Goal: Task Accomplishment & Management: Complete application form

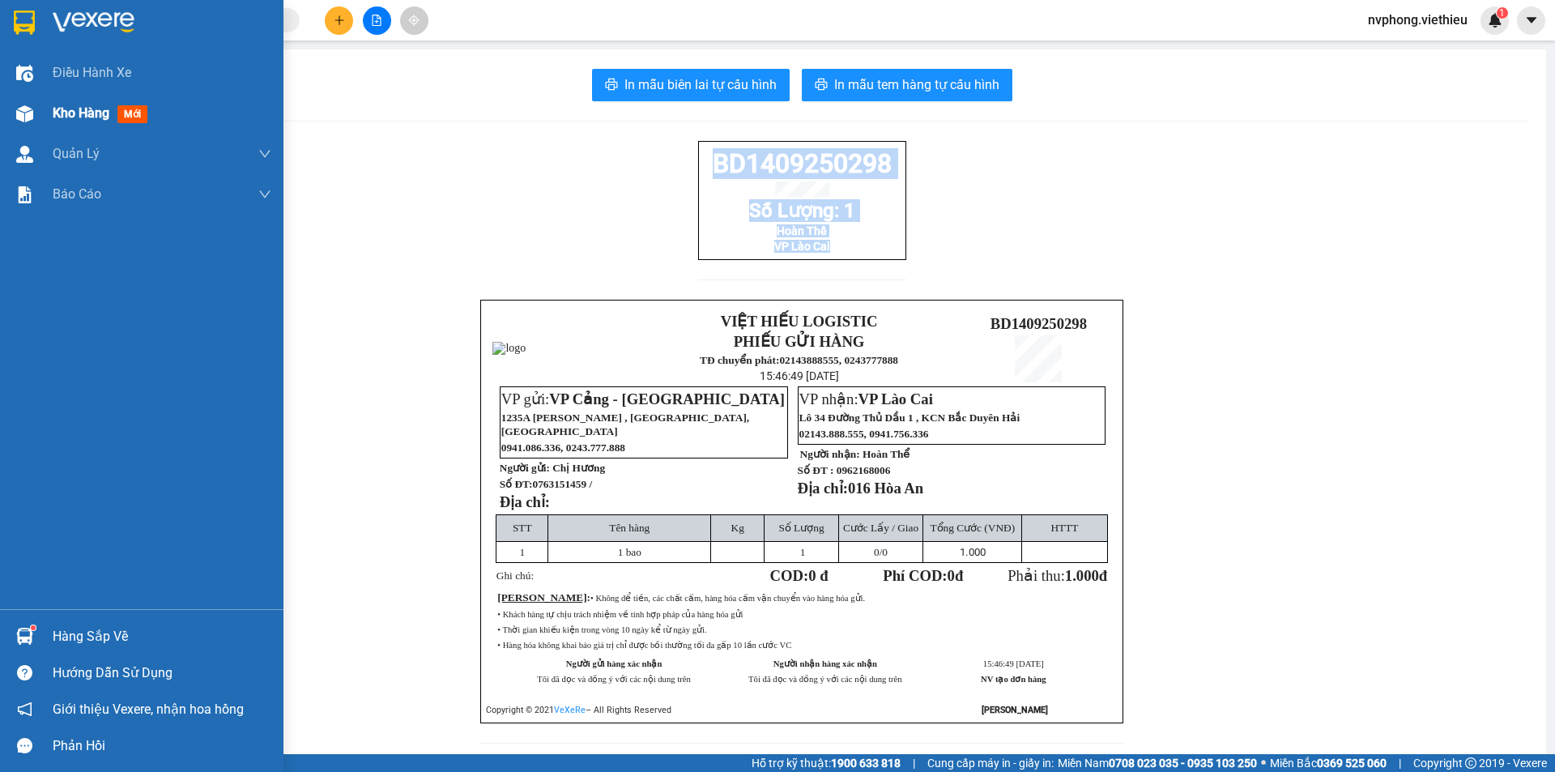
click at [57, 109] on span "Kho hàng" at bounding box center [81, 112] width 57 height 15
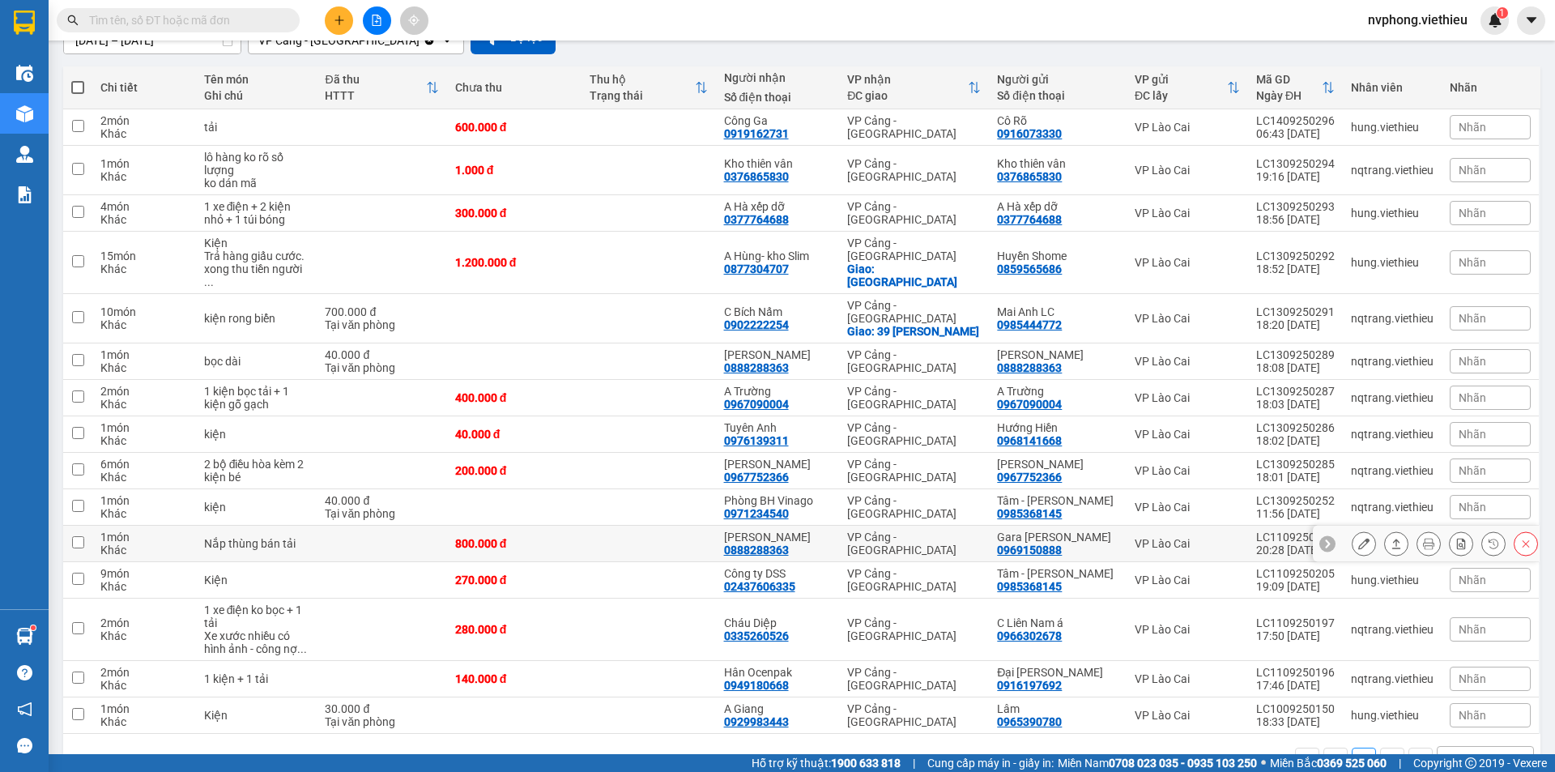
scroll to position [182, 0]
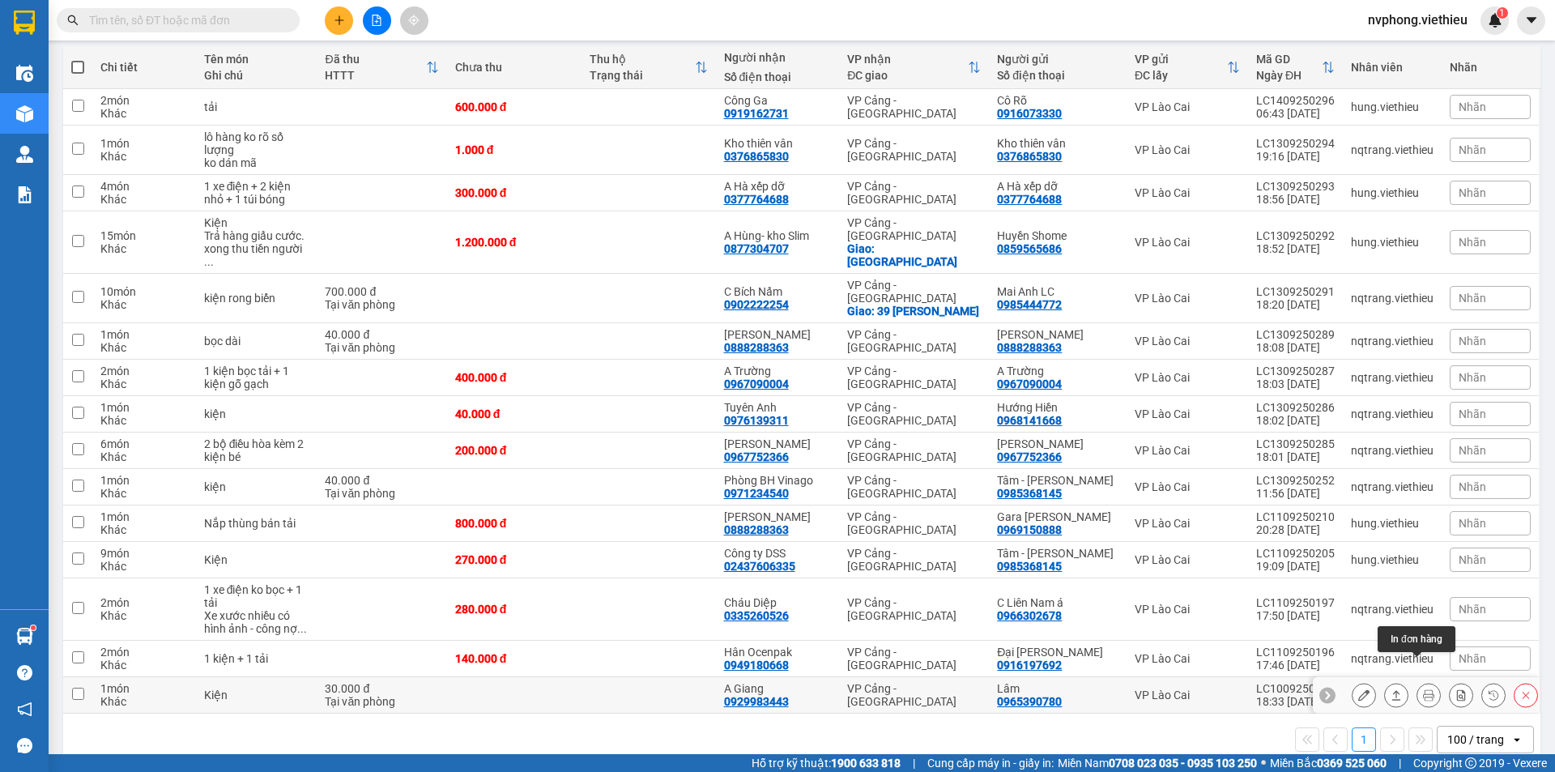
click at [1423, 689] on icon at bounding box center [1428, 694] width 11 height 11
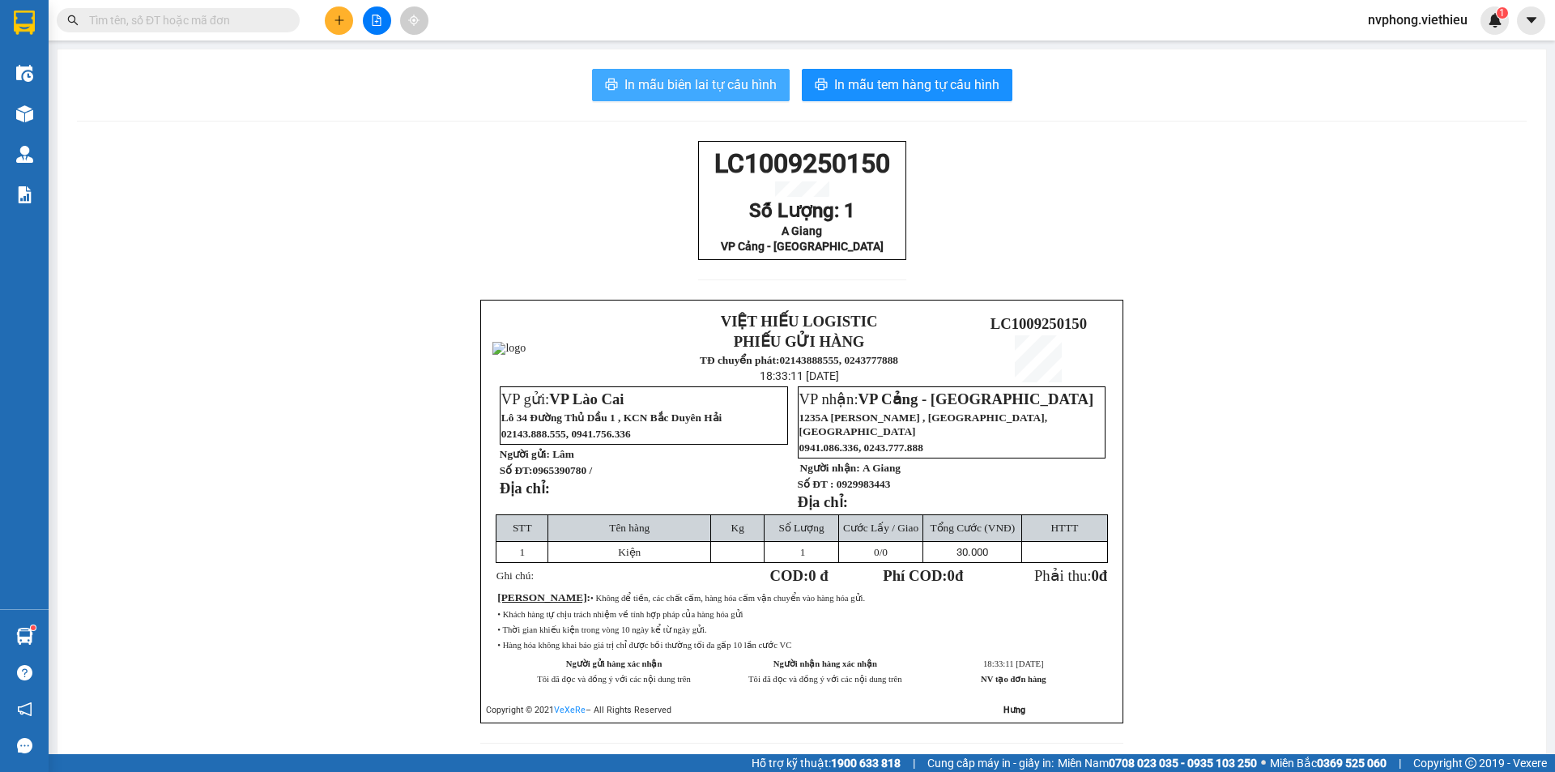
click at [693, 83] on span "In mẫu biên lai tự cấu hình" at bounding box center [700, 85] width 152 height 20
click at [338, 28] on button at bounding box center [339, 20] width 28 height 28
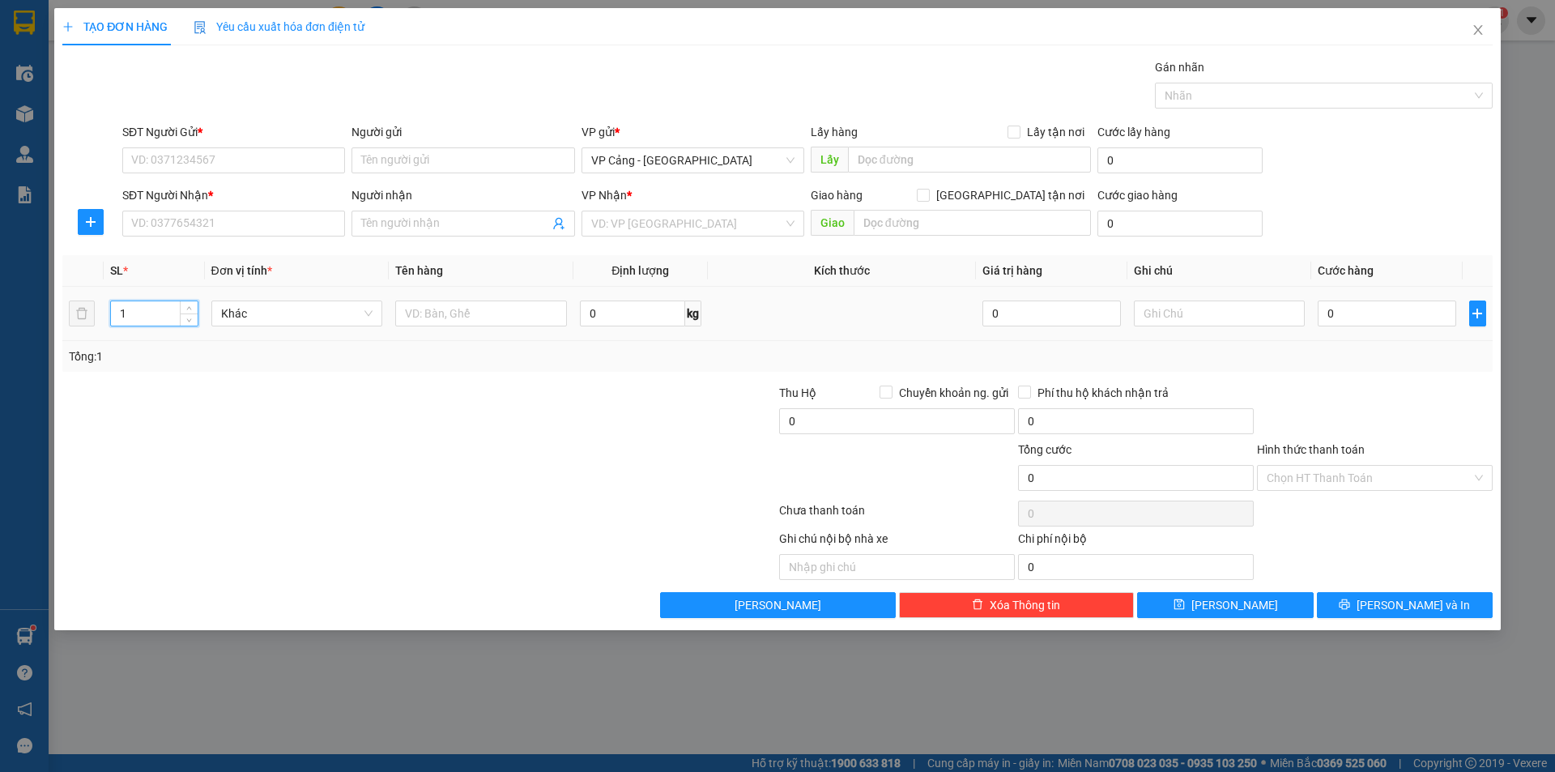
click at [176, 315] on input "1" at bounding box center [154, 313] width 86 height 24
type input "43"
click at [436, 317] on input "text" at bounding box center [481, 313] width 172 height 26
type input "43 bịch giấy"
click at [1332, 323] on input "0" at bounding box center [1387, 313] width 138 height 26
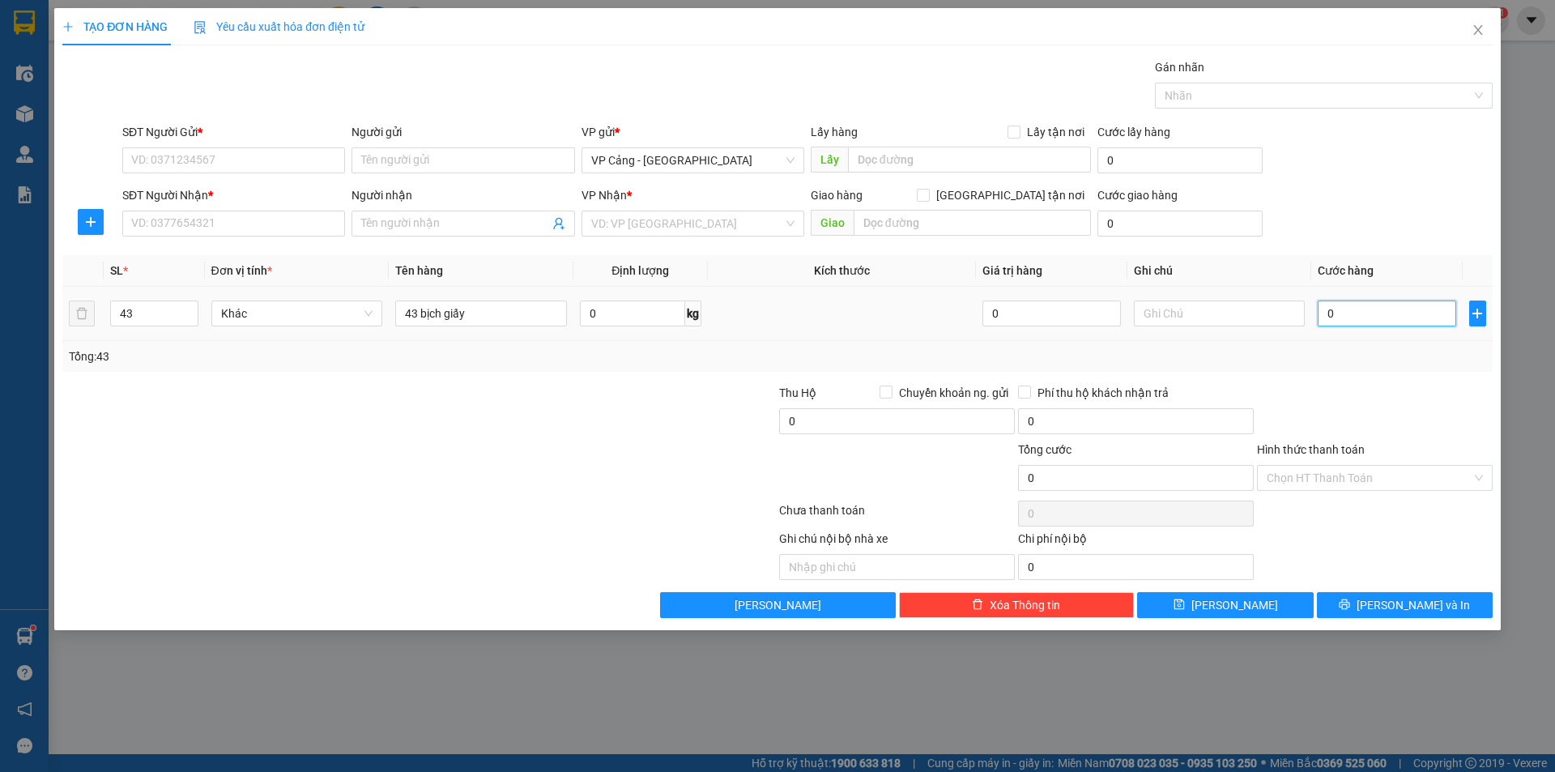
type input "1"
type input "1.000"
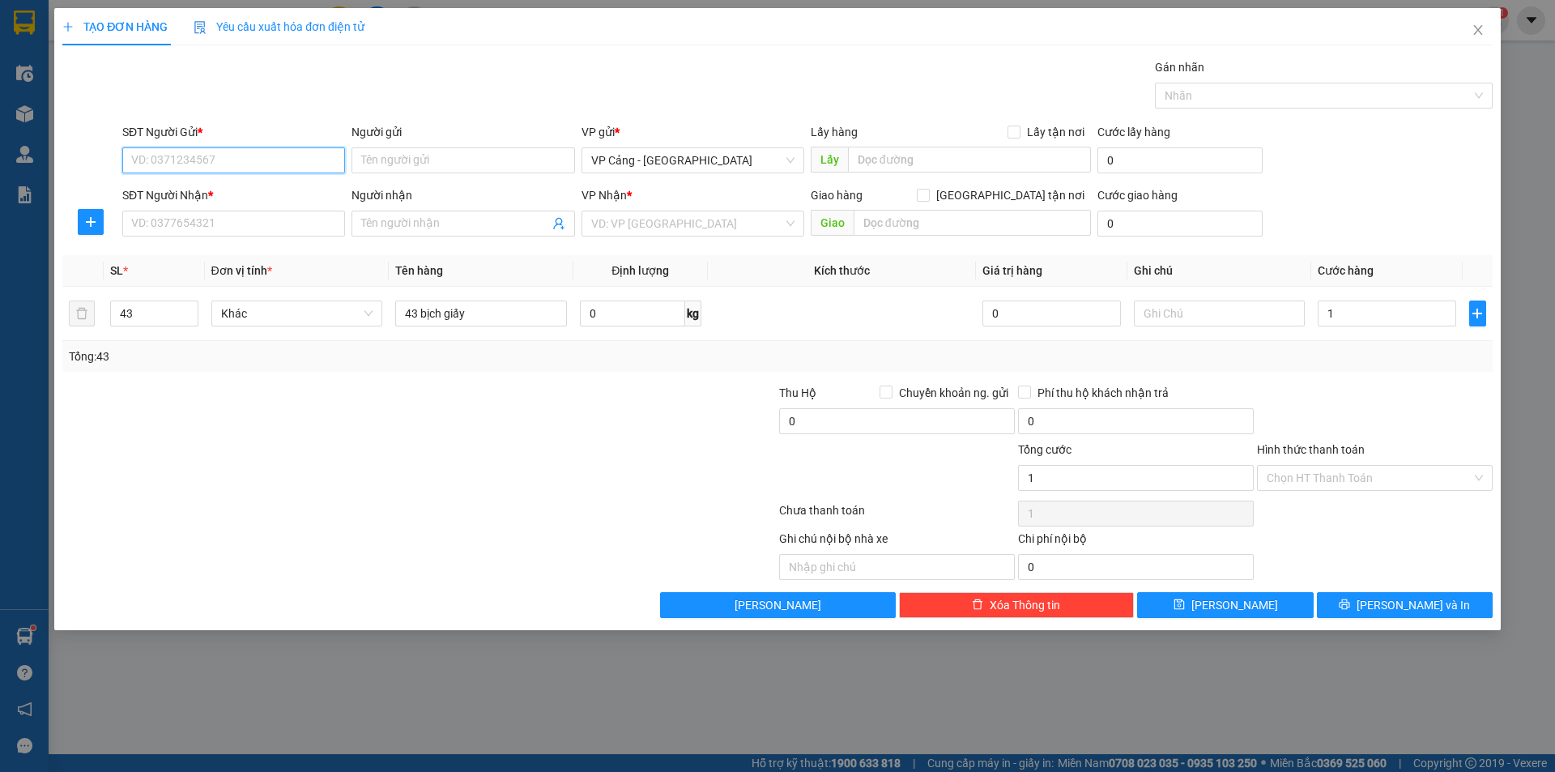
type input "1.000"
click at [205, 153] on input "SĐT Người Gửi *" at bounding box center [233, 160] width 223 height 26
click at [160, 170] on input "SĐT Người Gửi *" at bounding box center [233, 160] width 223 height 26
click at [160, 158] on input "SĐT Người Gửi *" at bounding box center [233, 160] width 223 height 26
type input "0941888166"
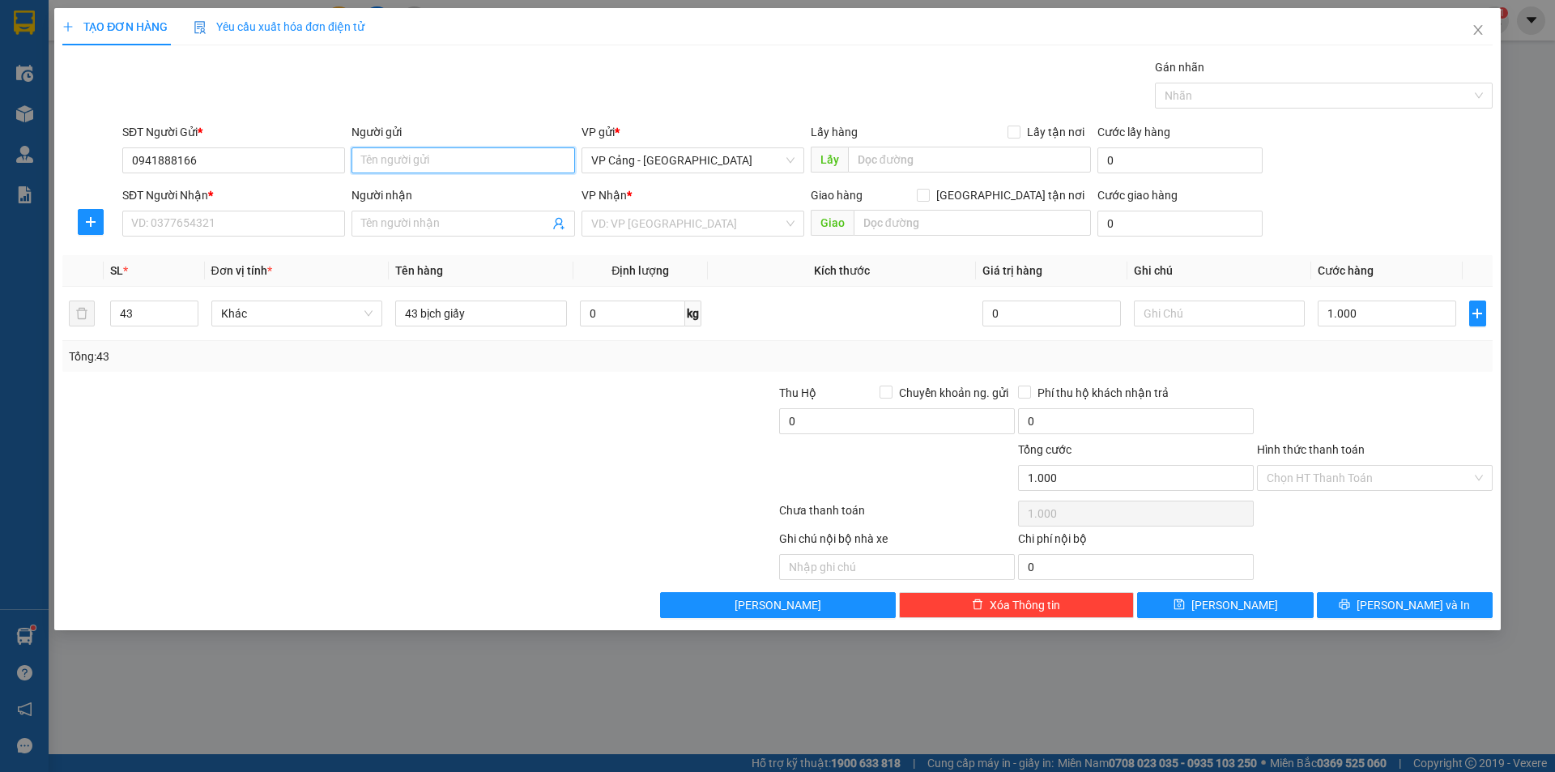
click at [403, 149] on input "Người gửi" at bounding box center [462, 160] width 223 height 26
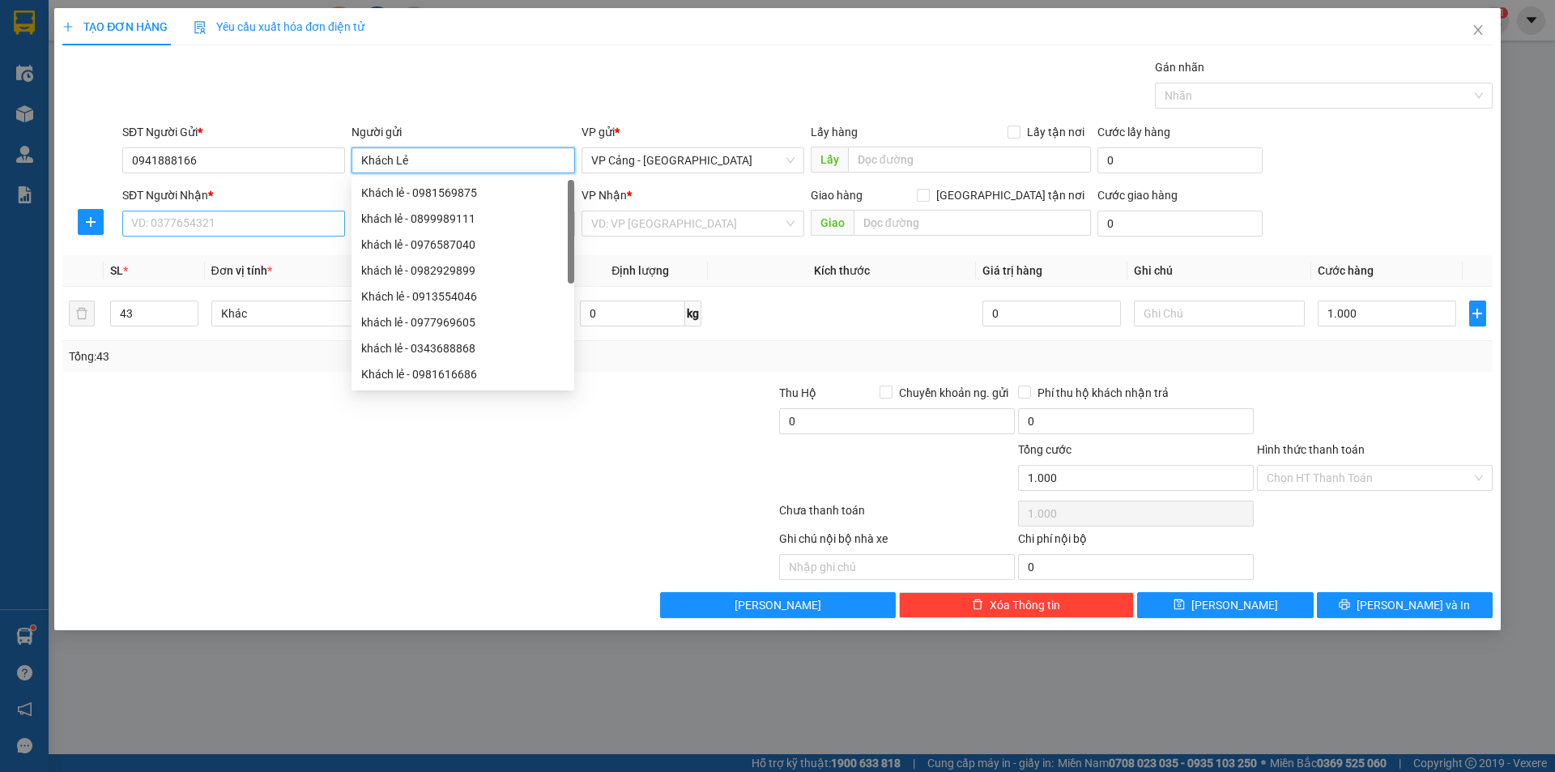
type input "Khách Lẻ"
click at [254, 220] on input "SĐT Người Nhận *" at bounding box center [233, 224] width 223 height 26
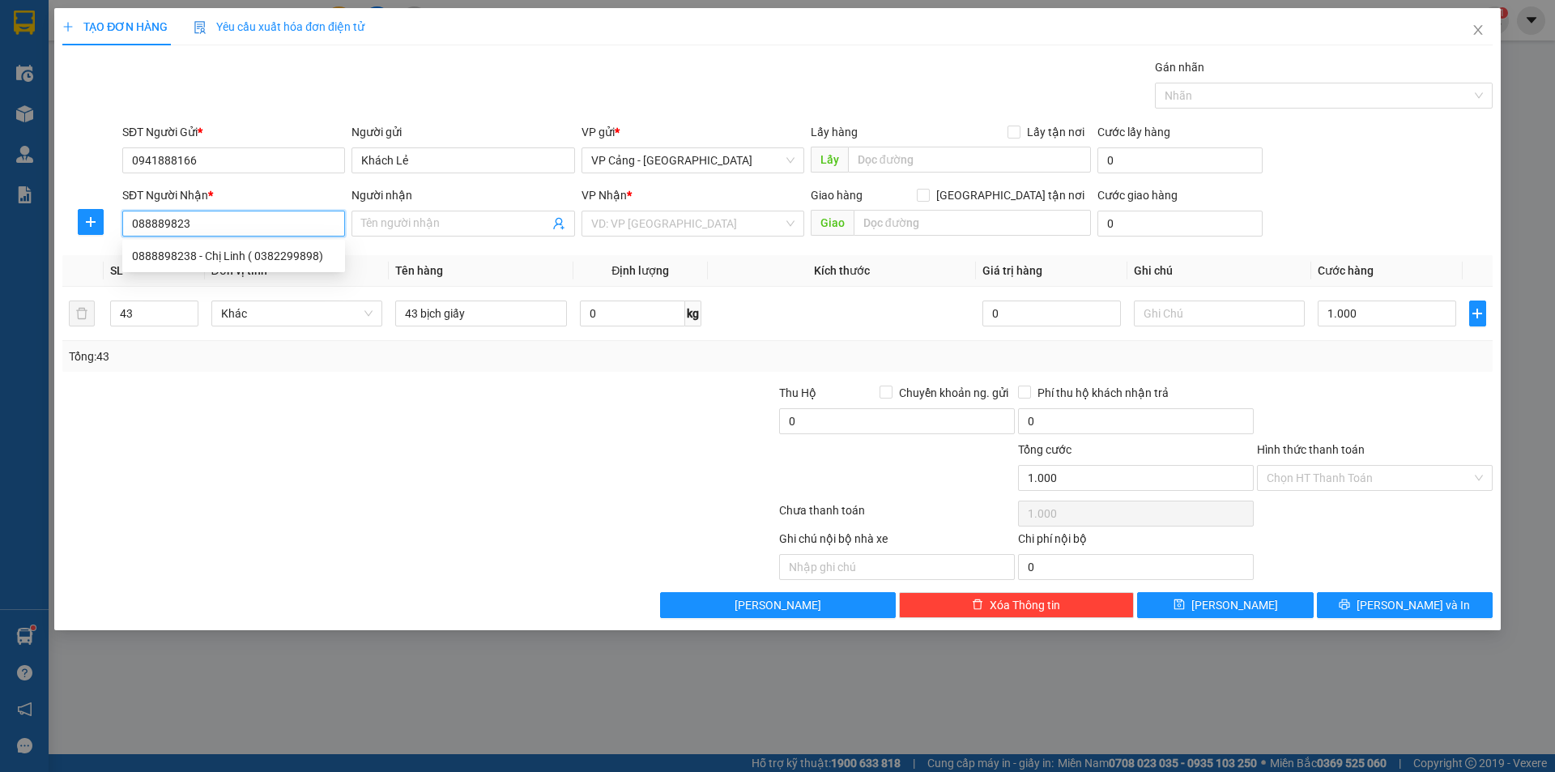
type input "0888898238"
click at [259, 248] on div "0888898238 - Chị Linh ( 0382299898)" at bounding box center [233, 256] width 203 height 18
type input "Chị Linh ( 0382299898)"
checkbox input "true"
type input "VPLC"
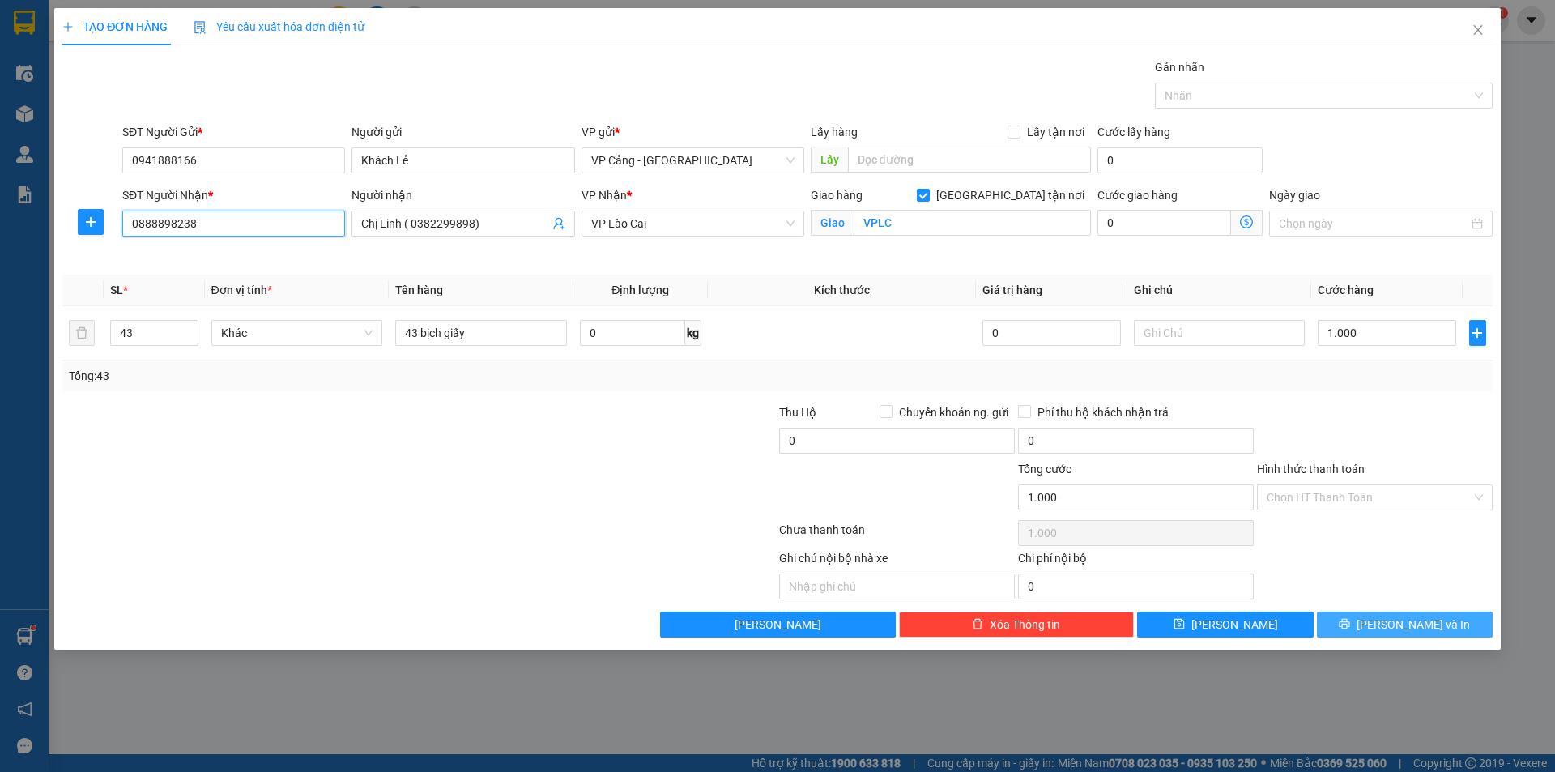
type input "0888898238"
click at [1455, 631] on button "[PERSON_NAME] và In" at bounding box center [1405, 624] width 176 height 26
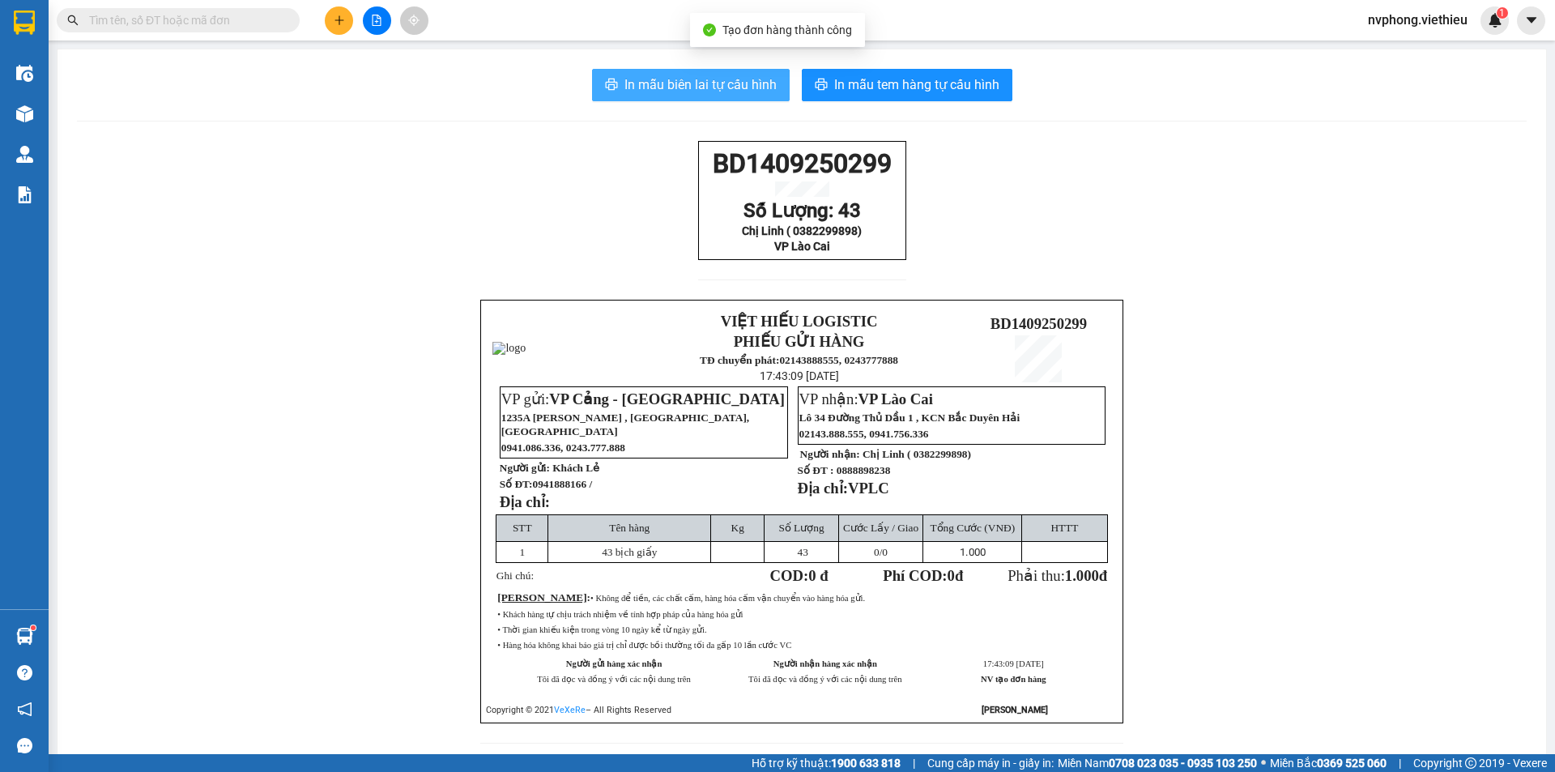
click at [692, 79] on span "In mẫu biên lai tự cấu hình" at bounding box center [700, 85] width 152 height 20
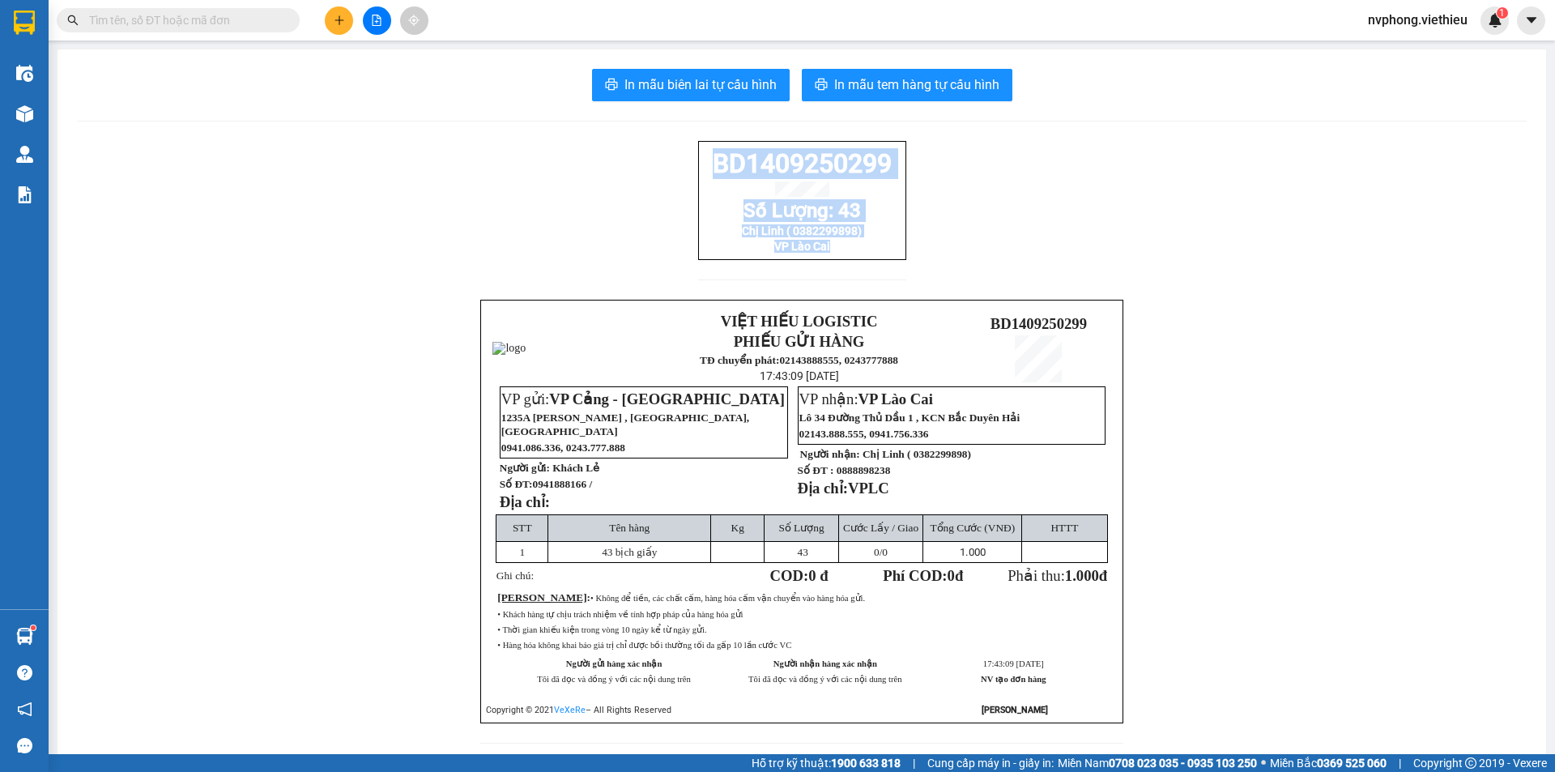
drag, startPoint x: 891, startPoint y: 282, endPoint x: 637, endPoint y: 165, distance: 279.0
click at [637, 165] on div "BD1409250299 Số Lượng: 43 [GEOGRAPHIC_DATA] ( 0382299898) VP [GEOGRAPHIC_DATA] …" at bounding box center [802, 452] width 1450 height 622
copy div "BD1409250299 Số Lượng: 43 Chị Linh ( 0382299898) VP Lào Cai"
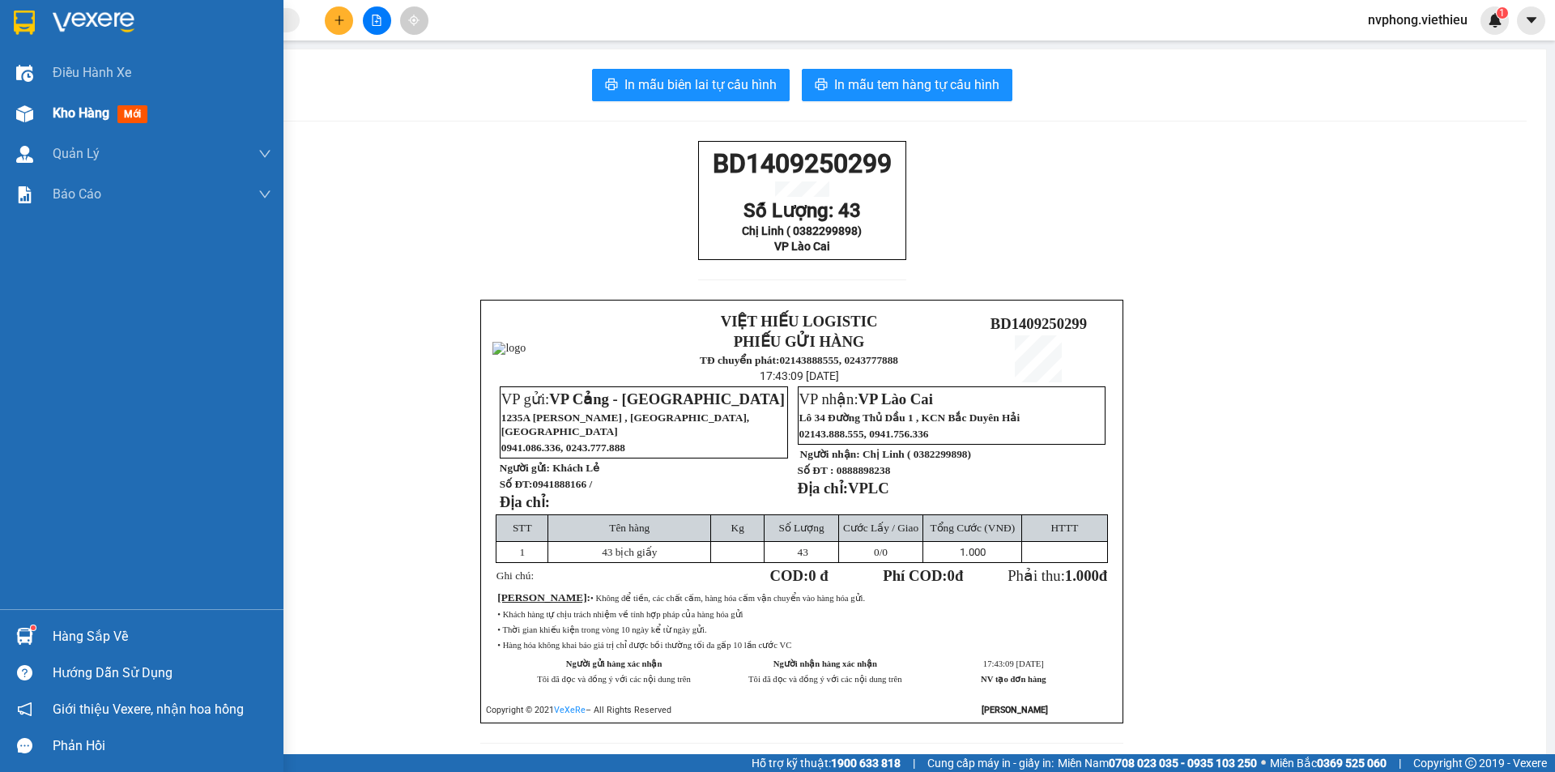
click at [47, 121] on div "Kho hàng mới" at bounding box center [141, 113] width 283 height 40
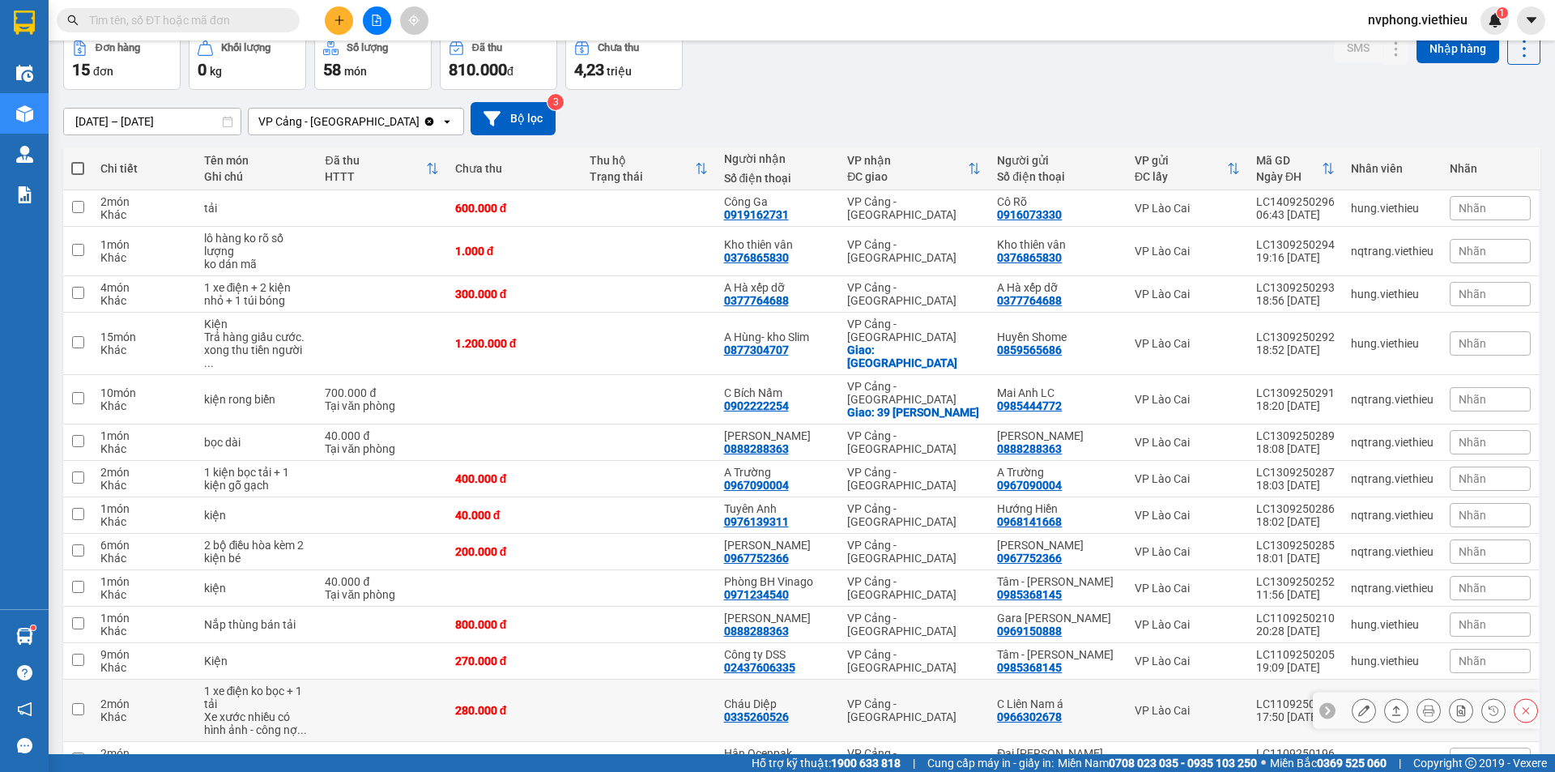
scroll to position [182, 0]
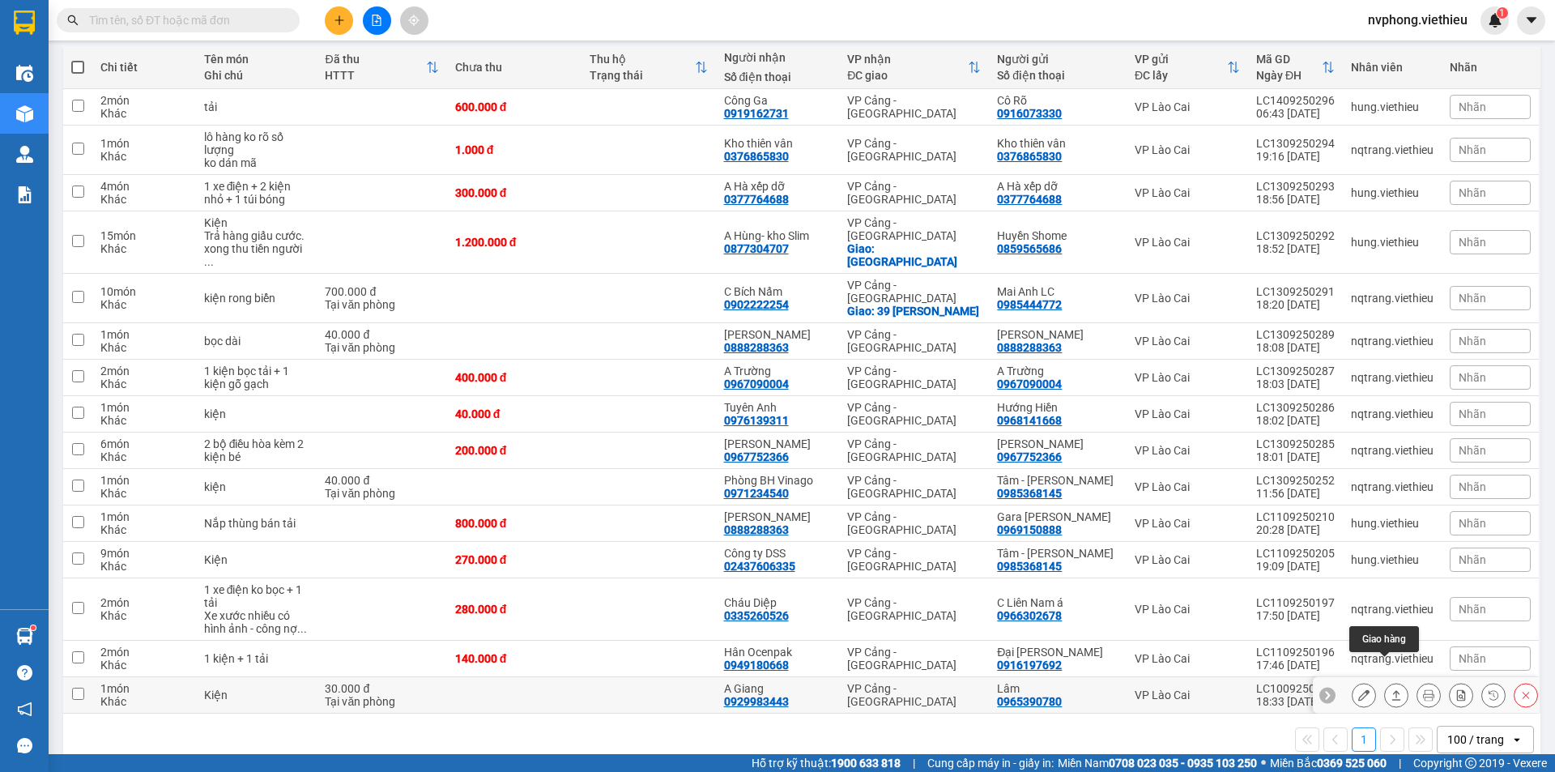
click at [1385, 681] on button at bounding box center [1396, 695] width 23 height 28
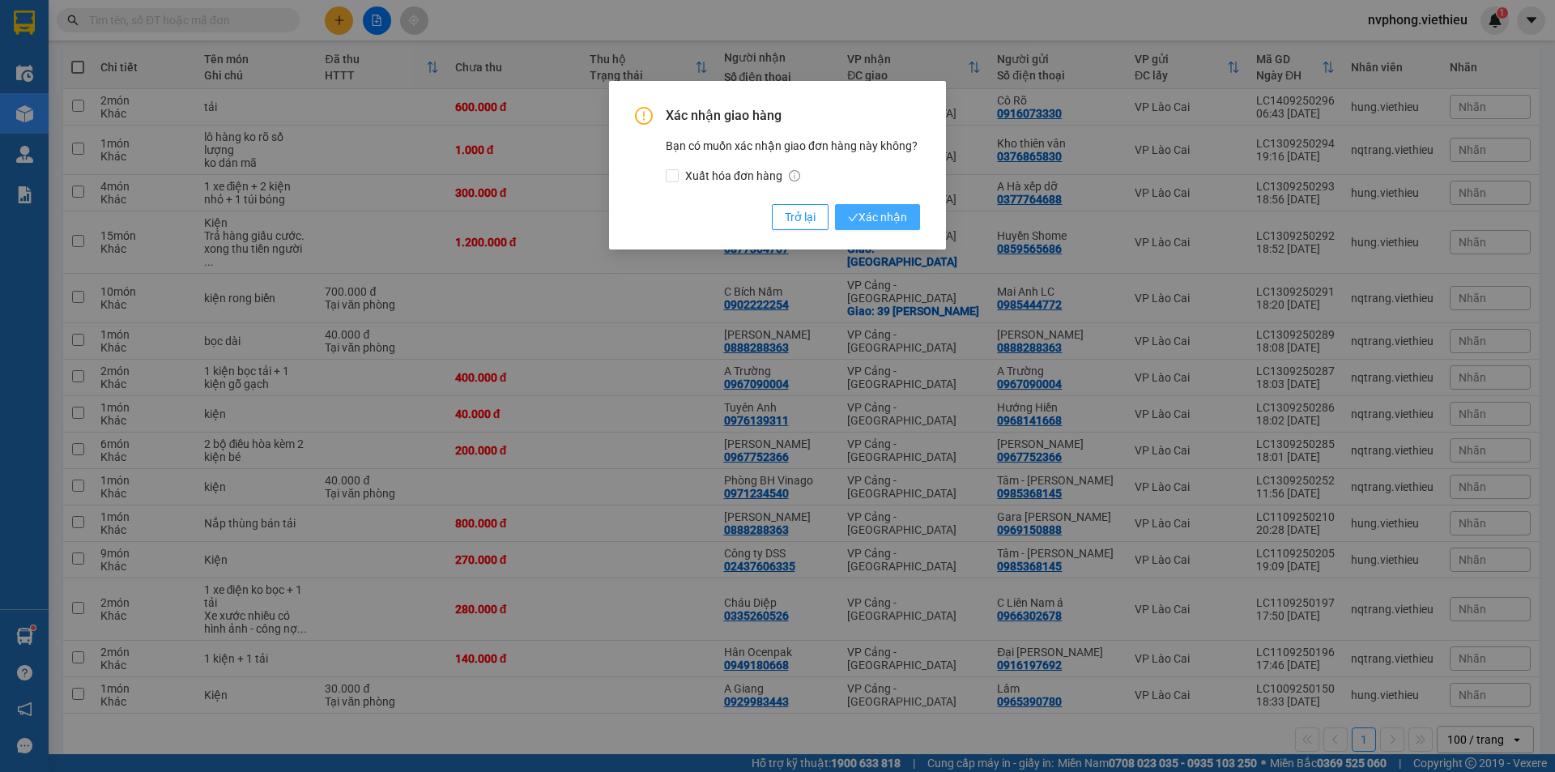
click at [892, 223] on span "Xác nhận" at bounding box center [877, 217] width 59 height 18
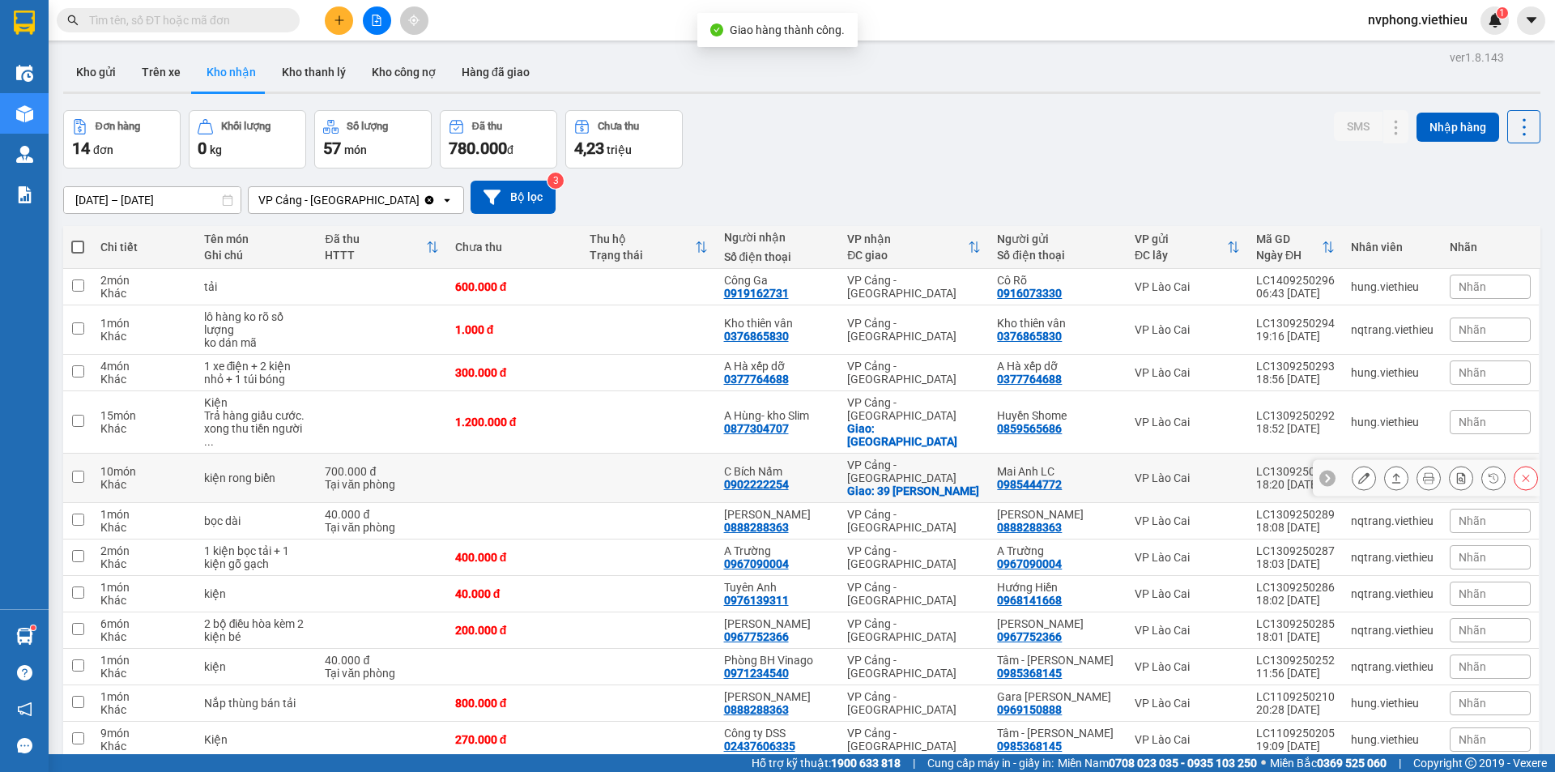
scroll to position [0, 0]
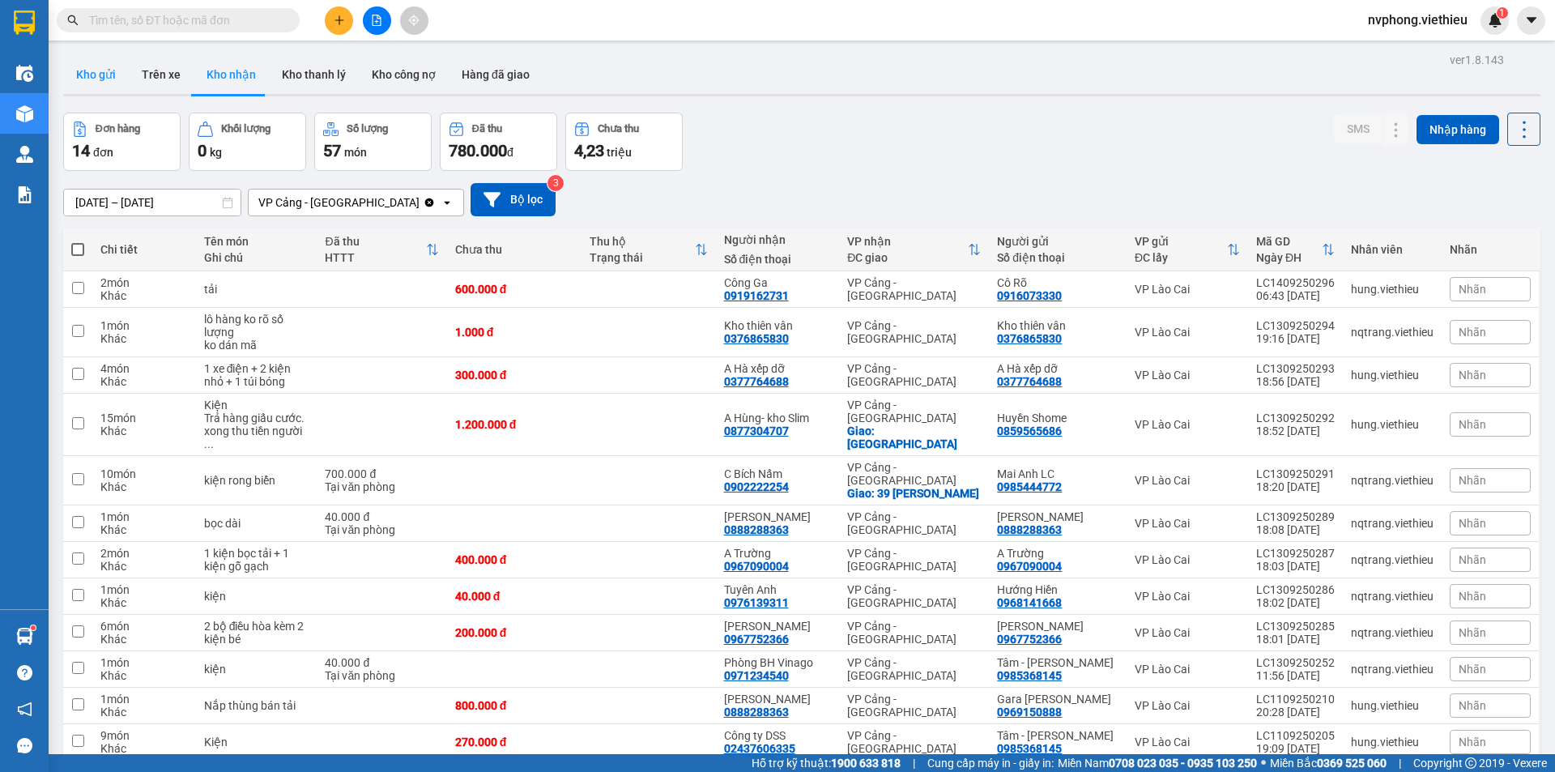
click at [117, 75] on button "Kho gửi" at bounding box center [96, 74] width 66 height 39
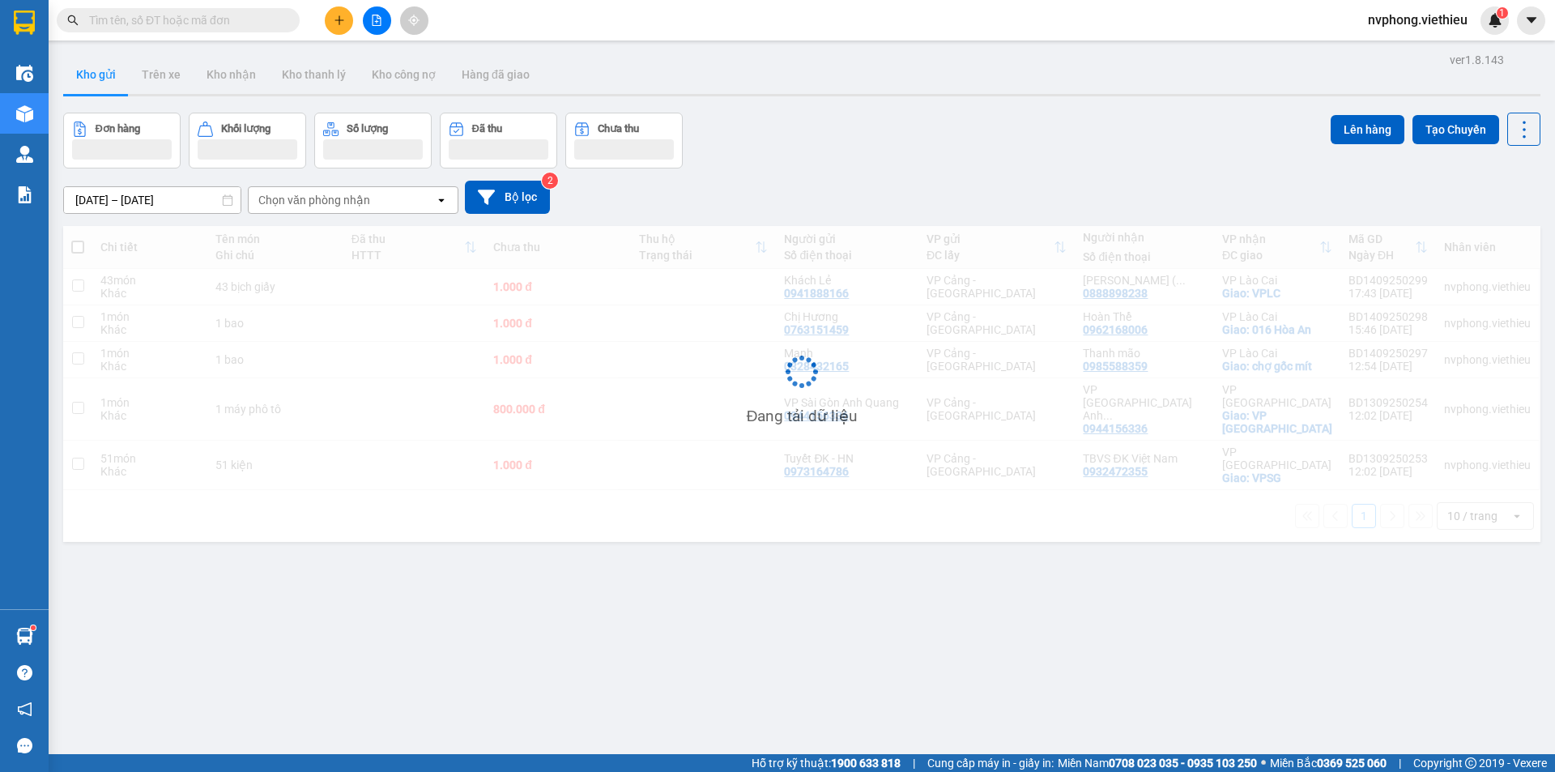
click at [363, 191] on div "Chọn văn phòng nhận" at bounding box center [342, 200] width 186 height 26
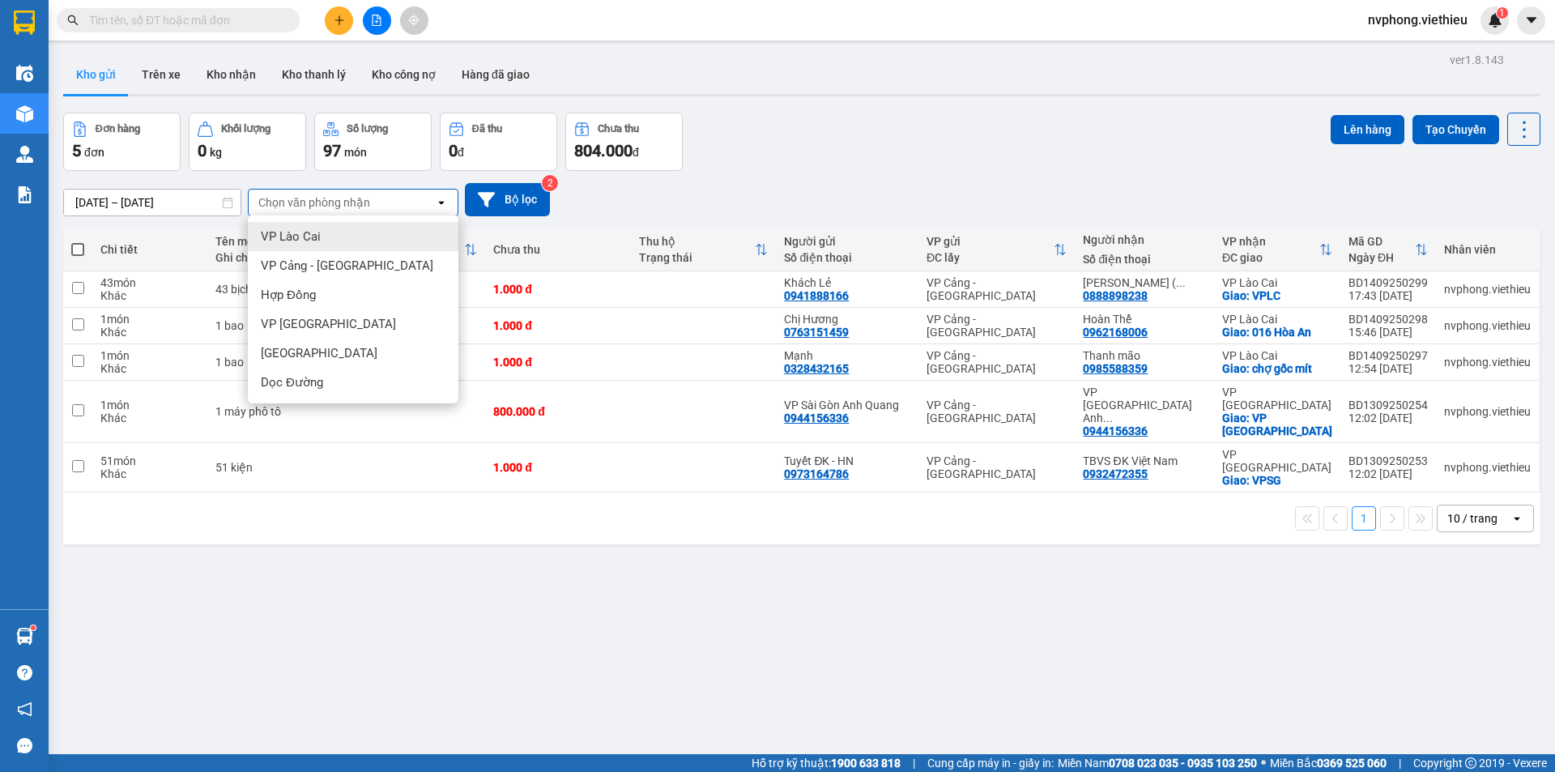
click at [338, 229] on div "VP Lào Cai" at bounding box center [353, 236] width 211 height 29
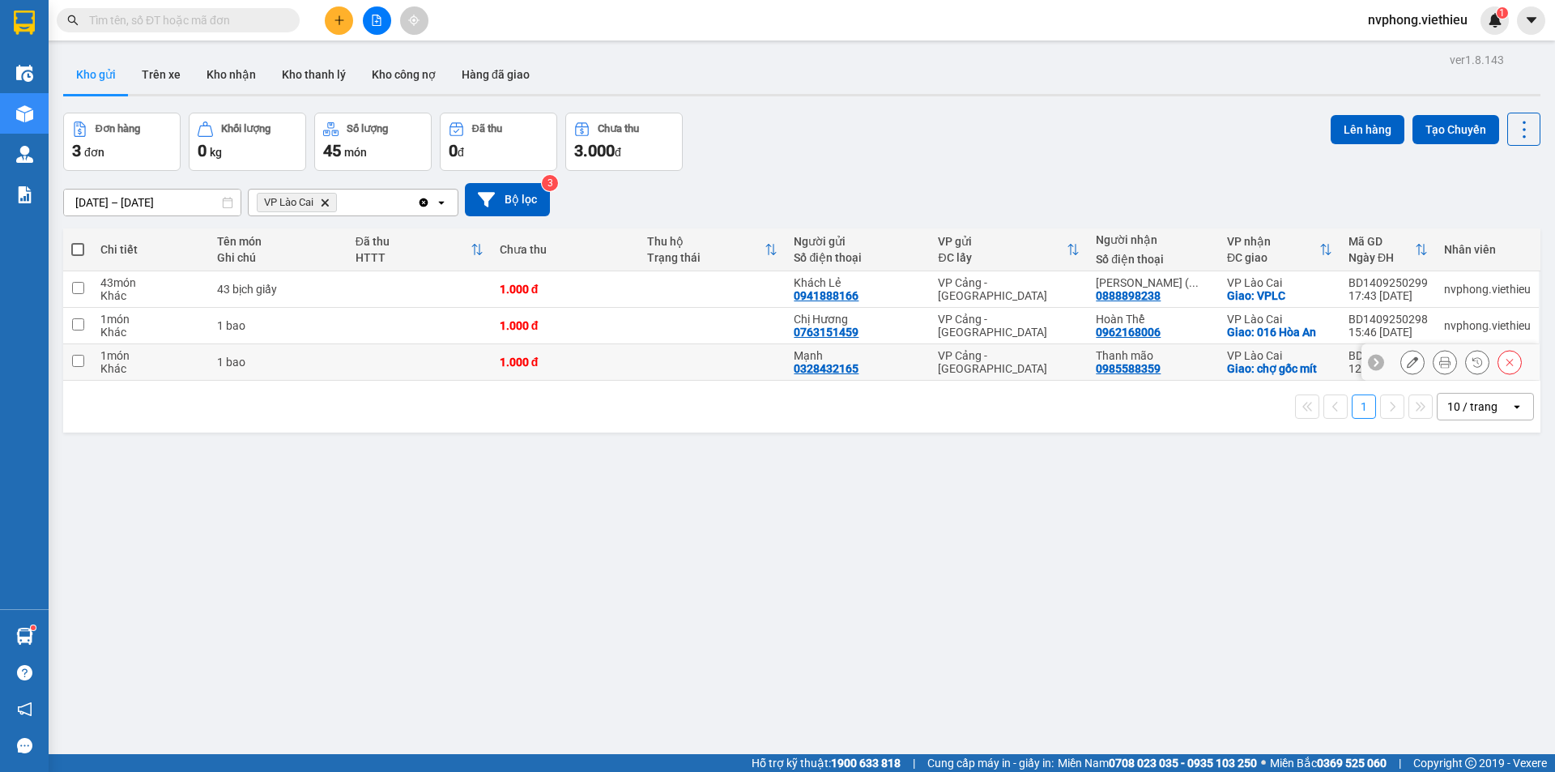
click at [1439, 357] on icon at bounding box center [1444, 361] width 11 height 11
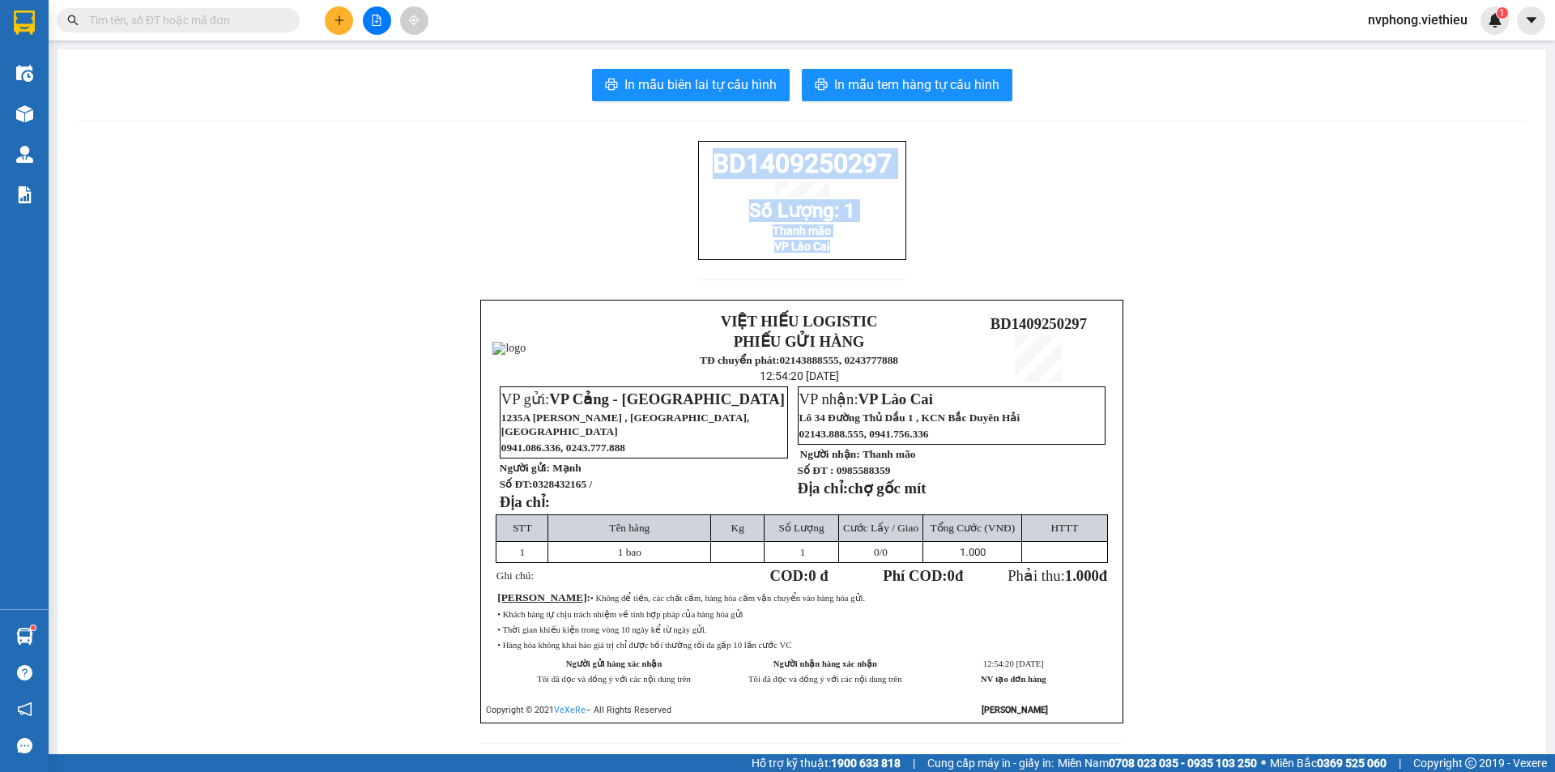
drag, startPoint x: 912, startPoint y: 269, endPoint x: 681, endPoint y: 172, distance: 250.4
click at [681, 172] on div "BD1409250297 Số Lượng: 1 Thanh mão VP Lào Cai VIỆT HIẾU LOGISTIC PHIẾU GỬI HÀNG…" at bounding box center [802, 452] width 1450 height 622
copy div "BD1409250297 Số Lượng: 1 Thanh mão VP Lào Cai"
